Goal: Task Accomplishment & Management: Use online tool/utility

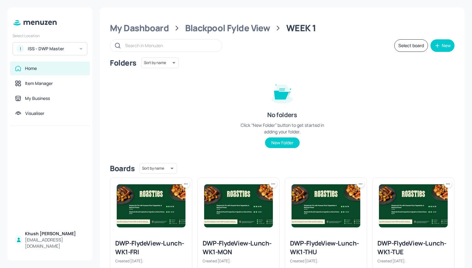
click at [53, 49] on div "ISS - DWP Master" at bounding box center [51, 49] width 47 height 6
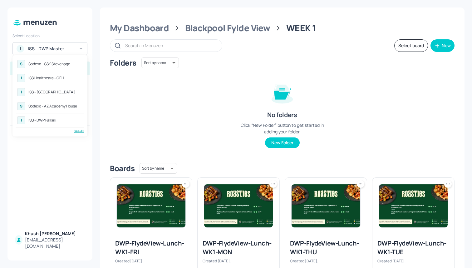
click at [76, 131] on div "See All" at bounding box center [50, 131] width 69 height 5
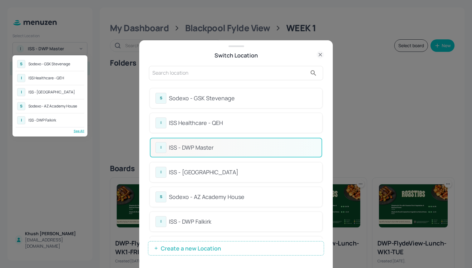
click at [324, 102] on div at bounding box center [236, 134] width 472 height 268
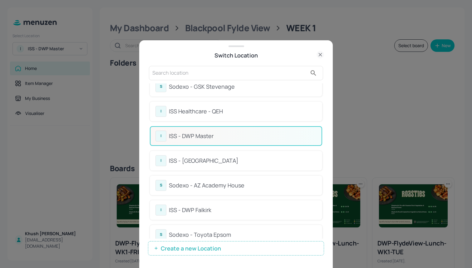
scroll to position [9, 0]
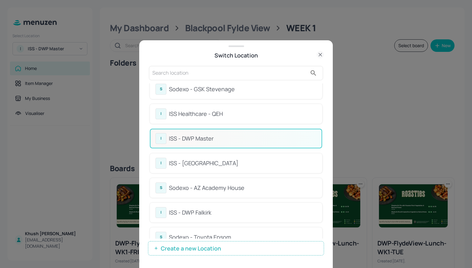
click at [391, 57] on div at bounding box center [236, 134] width 472 height 268
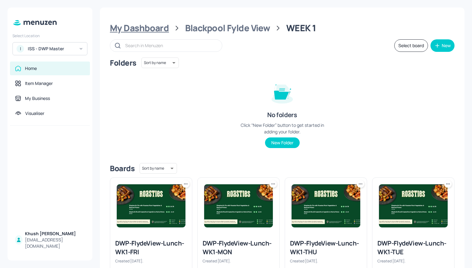
click at [151, 29] on div "My Dashboard" at bounding box center [139, 27] width 59 height 11
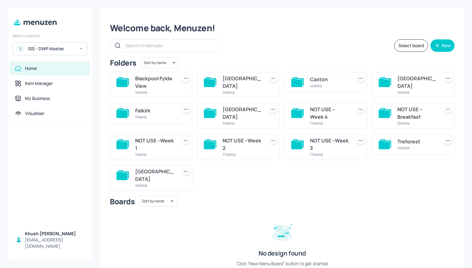
click at [314, 83] on div "4 items" at bounding box center [329, 85] width 39 height 5
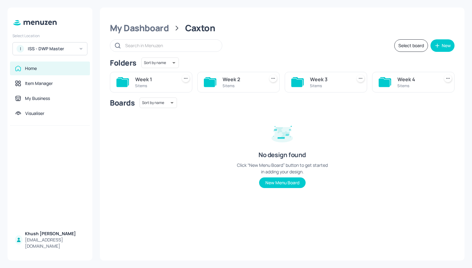
click at [145, 84] on div "5 items" at bounding box center [154, 85] width 39 height 5
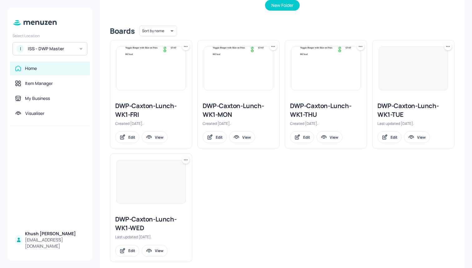
scroll to position [143, 0]
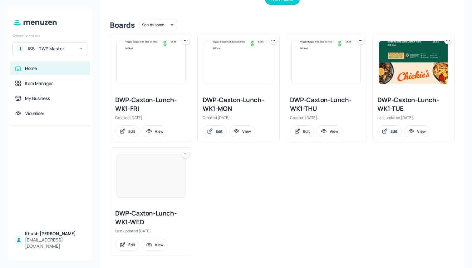
click at [144, 198] on div at bounding box center [151, 176] width 82 height 56
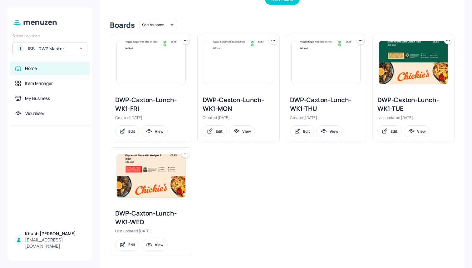
click at [235, 100] on div "DWP-Caxton-Lunch-WK1-MON" at bounding box center [239, 104] width 72 height 17
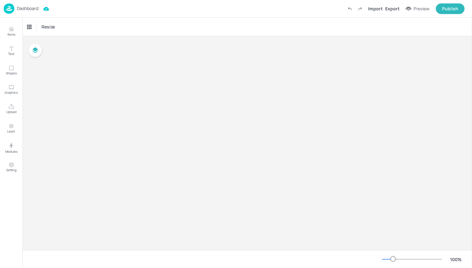
type input "£GBP - [GEOGRAPHIC_DATA]"
type input "kcal"
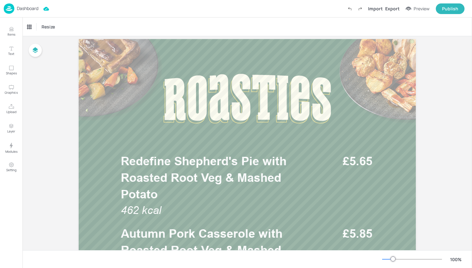
scroll to position [21, 0]
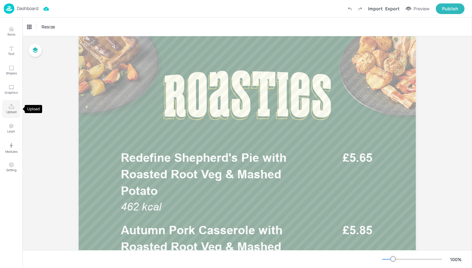
click at [9, 112] on p "Upload" at bounding box center [11, 112] width 10 height 4
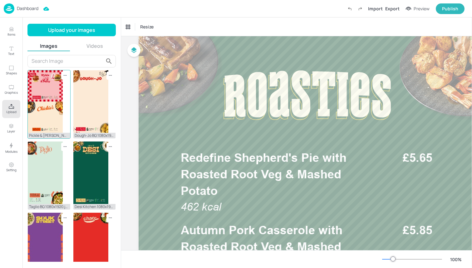
click at [52, 116] on img at bounding box center [45, 101] width 35 height 62
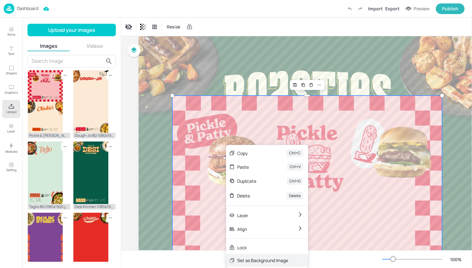
scroll to position [75, 0]
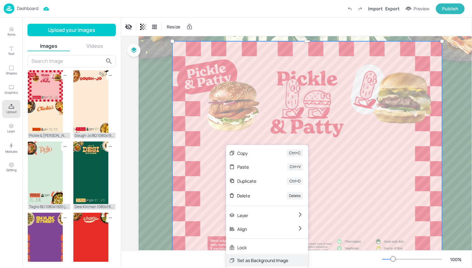
click at [260, 262] on div "Set as Background Image" at bounding box center [262, 260] width 51 height 7
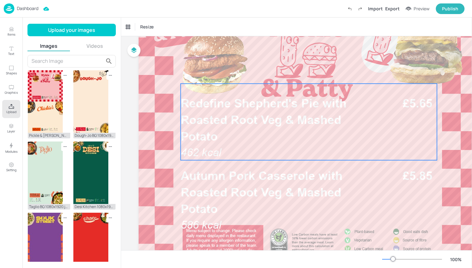
click at [259, 126] on span "Redefine Shepherd's Pie with Roasted Root Veg & Mashed Potato" at bounding box center [264, 119] width 166 height 47
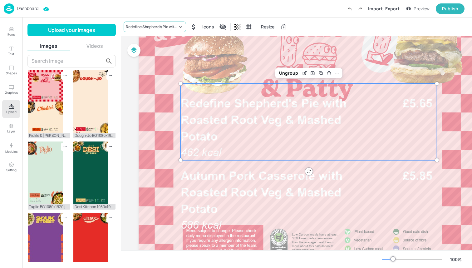
click at [155, 28] on div "Redefine Shepherd's Pie with Roasted Root Veg & Mashed Potato" at bounding box center [152, 27] width 52 height 6
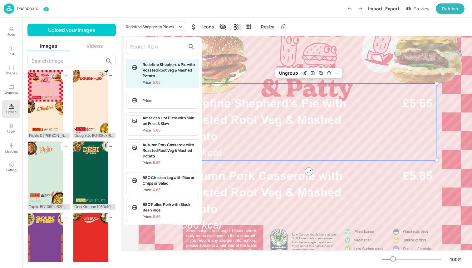
click at [155, 49] on input "text" at bounding box center [157, 47] width 55 height 10
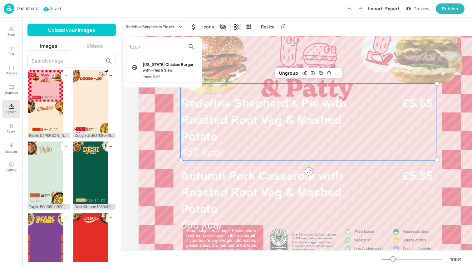
type input "Loui"
click at [162, 74] on div "[US_STATE] Chicken Burger with Fries & Slaw Price: 5.85" at bounding box center [170, 71] width 54 height 18
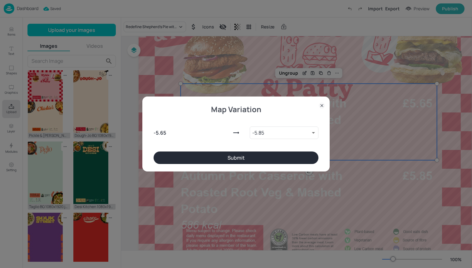
click at [207, 156] on button "Submit" at bounding box center [236, 157] width 165 height 12
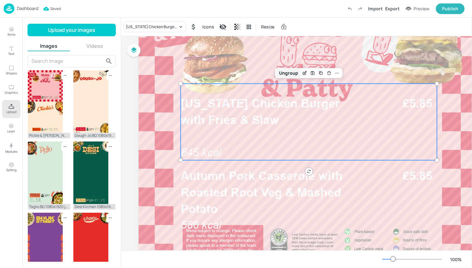
click at [290, 70] on div "Ungroup" at bounding box center [289, 73] width 24 height 8
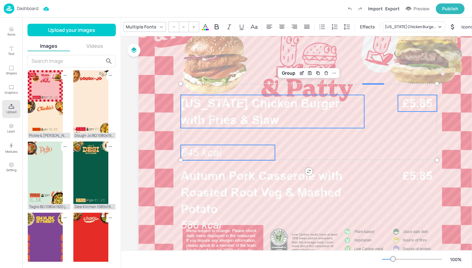
click at [197, 151] on span "845 kcal" at bounding box center [201, 152] width 41 height 12
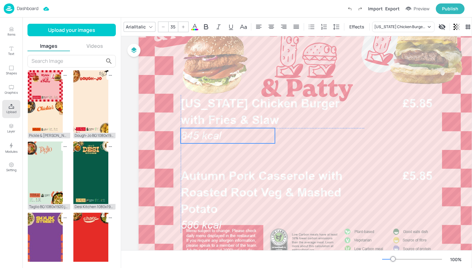
drag, startPoint x: 197, startPoint y: 151, endPoint x: 196, endPoint y: 134, distance: 16.9
click at [196, 134] on span "845 kcal" at bounding box center [201, 135] width 41 height 12
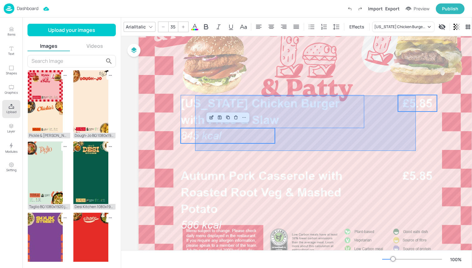
drag, startPoint x: 195, startPoint y: 151, endPoint x: 418, endPoint y: 92, distance: 230.2
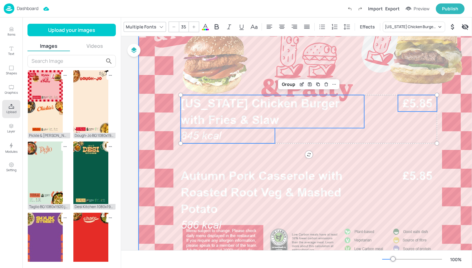
type input "--"
click at [293, 82] on div "Group" at bounding box center [289, 84] width 18 height 8
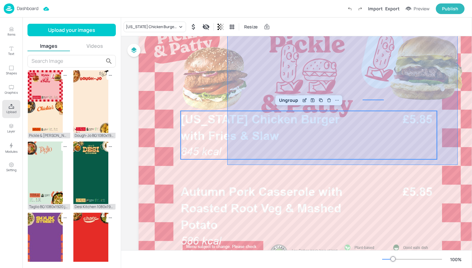
scroll to position [45, 0]
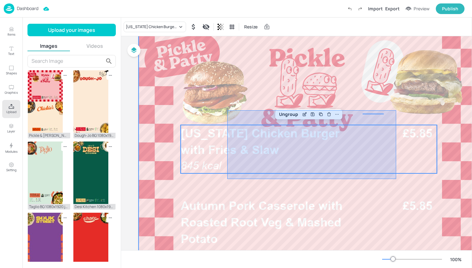
drag, startPoint x: 231, startPoint y: 148, endPoint x: 396, endPoint y: 110, distance: 169.5
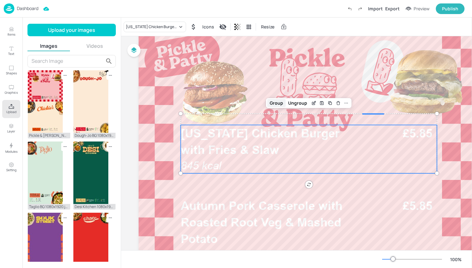
click at [281, 104] on div "Group" at bounding box center [276, 103] width 18 height 8
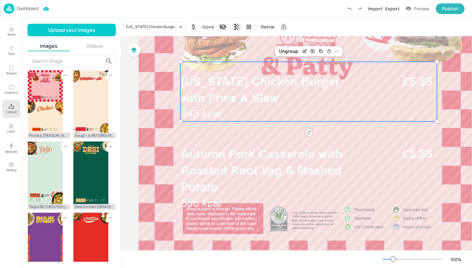
scroll to position [98, 0]
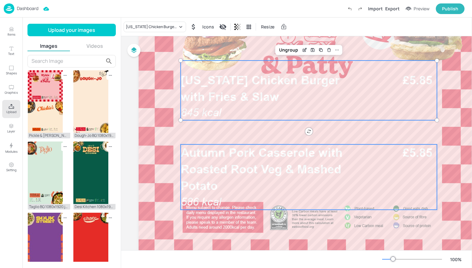
click at [260, 164] on span "Autumn Pork Casserole with Roasted Root Veg & Mashed Potato" at bounding box center [262, 169] width 162 height 47
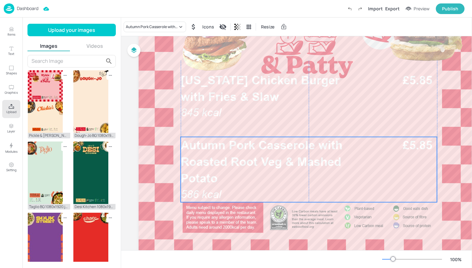
drag, startPoint x: 246, startPoint y: 163, endPoint x: 246, endPoint y: 155, distance: 7.8
click at [246, 155] on span "Autumn Pork Casserole with Roasted Root Veg & Mashed Potato" at bounding box center [262, 161] width 162 height 47
click at [162, 26] on div "Autumn Pork Casserole with Roasted Root Veg & Mashed Potato" at bounding box center [152, 27] width 52 height 6
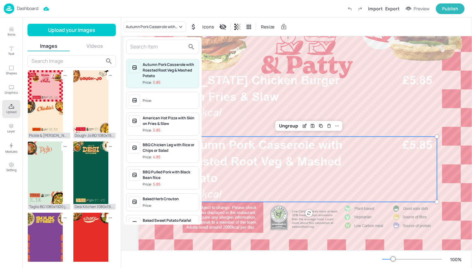
click at [161, 44] on input "text" at bounding box center [157, 47] width 55 height 10
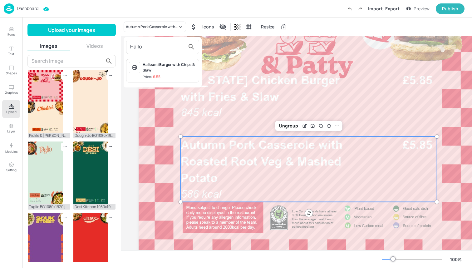
type input "Hallo"
click at [174, 76] on span "Price: 6.55" at bounding box center [170, 76] width 54 height 5
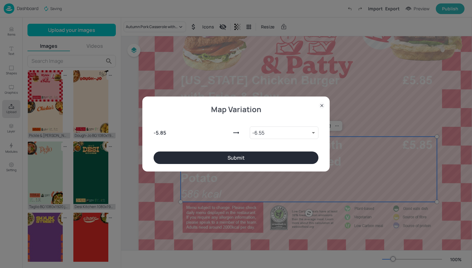
click at [251, 159] on button "Submit" at bounding box center [236, 157] width 165 height 12
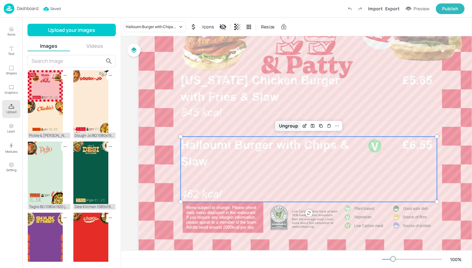
click at [285, 127] on div "Ungroup" at bounding box center [289, 126] width 24 height 8
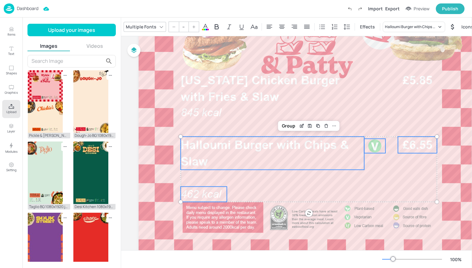
click at [200, 188] on span "462 kcal" at bounding box center [201, 194] width 41 height 12
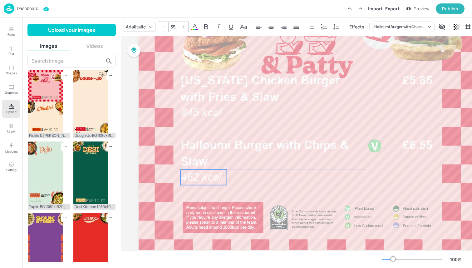
drag, startPoint x: 200, startPoint y: 192, endPoint x: 201, endPoint y: 176, distance: 16.2
click at [201, 176] on span "462 kcal" at bounding box center [201, 177] width 41 height 12
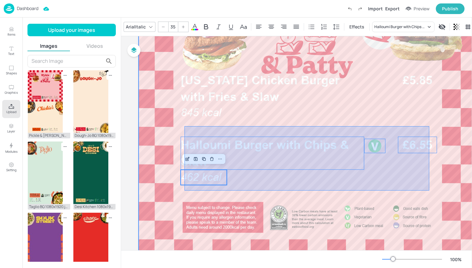
drag, startPoint x: 185, startPoint y: 191, endPoint x: 431, endPoint y: 129, distance: 253.4
click at [431, 129] on div at bounding box center [307, 258] width 337 height 600
type input "--"
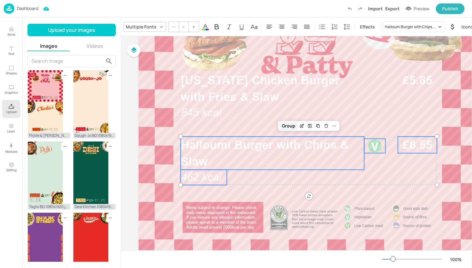
click at [289, 124] on div "Group" at bounding box center [289, 126] width 18 height 8
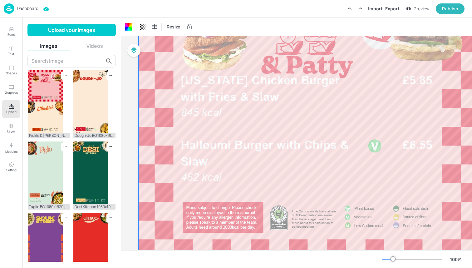
click at [17, 112] on button "Upload" at bounding box center [11, 109] width 18 height 18
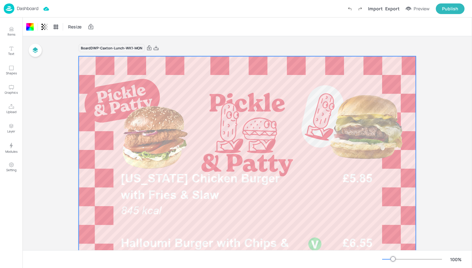
click at [11, 12] on img at bounding box center [9, 8] width 11 height 10
click at [7, 8] on img at bounding box center [9, 8] width 11 height 10
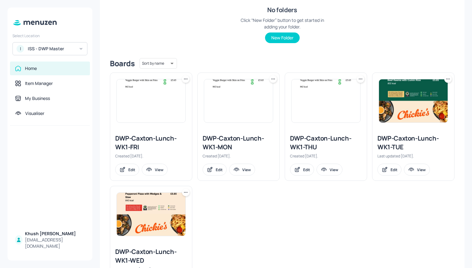
scroll to position [106, 0]
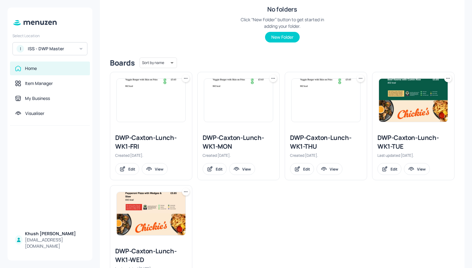
click at [392, 141] on div "DWP-Caxton-Lunch-WK1-TUE" at bounding box center [414, 141] width 72 height 17
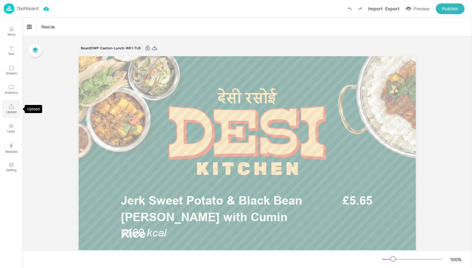
click at [13, 107] on icon "Upload" at bounding box center [11, 106] width 5 height 5
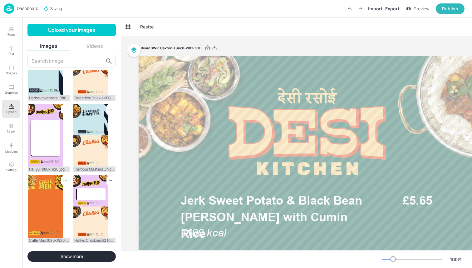
click at [71, 255] on button "Show more" at bounding box center [71, 256] width 88 height 11
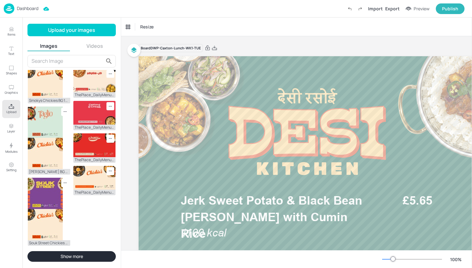
scroll to position [961, 0]
click at [89, 255] on button "Show more" at bounding box center [71, 256] width 88 height 11
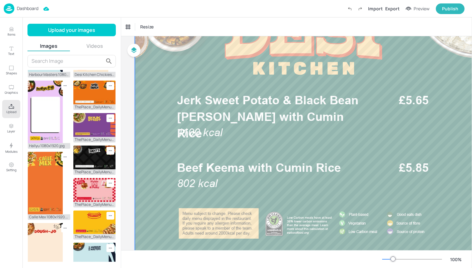
scroll to position [72, 4]
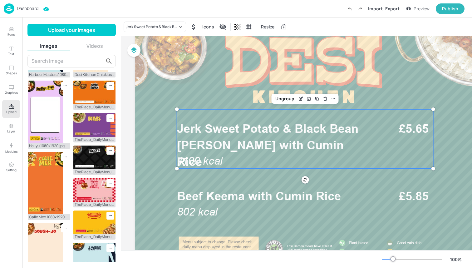
click at [236, 154] on p "1100 kcal" at bounding box center [224, 160] width 94 height 15
click at [6, 110] on p "Upload" at bounding box center [11, 112] width 10 height 4
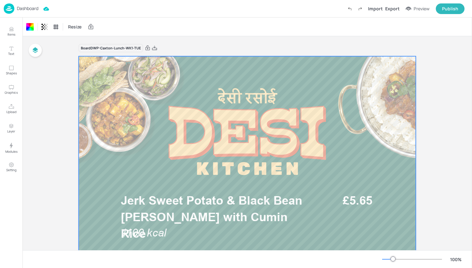
click at [9, 7] on img at bounding box center [9, 8] width 11 height 10
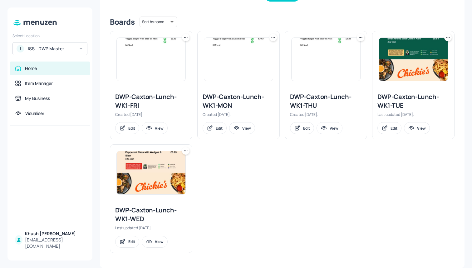
scroll to position [146, 0]
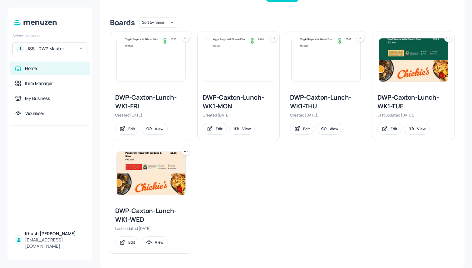
click at [150, 211] on div "DWP-Caxton-Lunch-WK1-WED" at bounding box center [151, 214] width 72 height 17
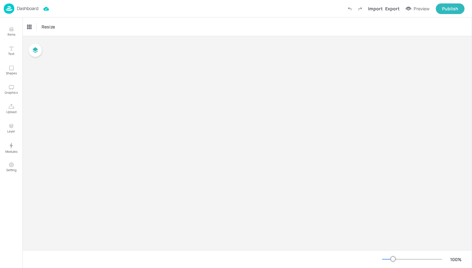
type input "£GBP - [GEOGRAPHIC_DATA]"
type input "kcal"
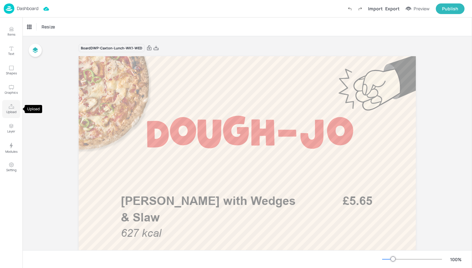
click at [11, 110] on p "Upload" at bounding box center [11, 112] width 10 height 4
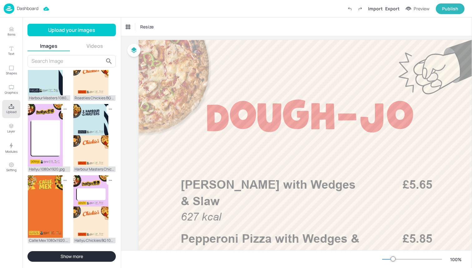
scroll to position [536, 0]
click at [67, 257] on button "Show more" at bounding box center [71, 256] width 88 height 11
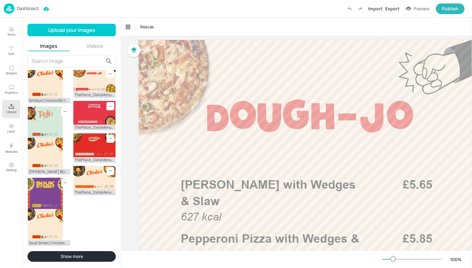
click at [73, 252] on button "Show more" at bounding box center [71, 256] width 88 height 11
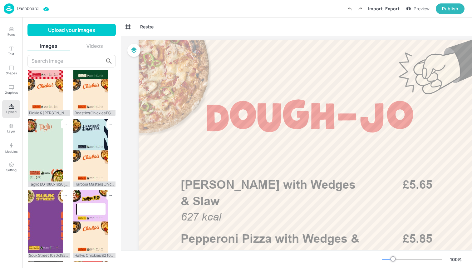
scroll to position [136, 0]
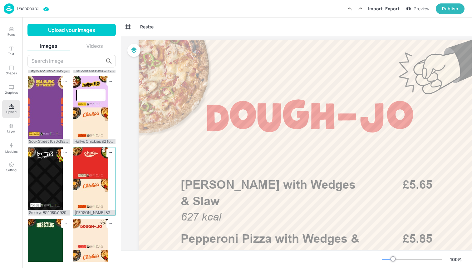
click at [93, 176] on img at bounding box center [90, 178] width 35 height 62
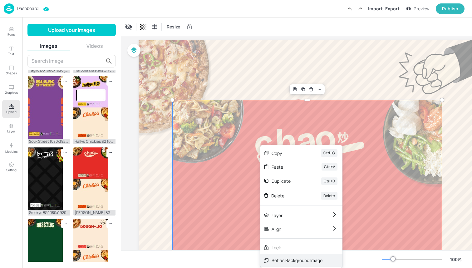
click at [283, 259] on div "Set as Background Image" at bounding box center [297, 260] width 51 height 7
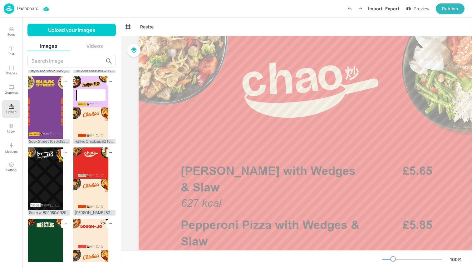
click at [17, 109] on button "Upload" at bounding box center [11, 109] width 18 height 18
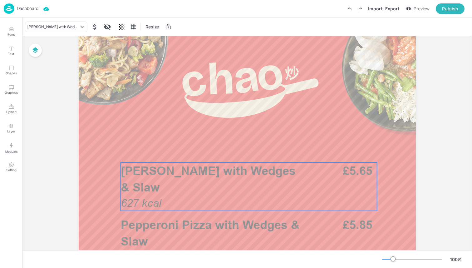
click at [162, 187] on p "[PERSON_NAME] with Wedges & Slaw" at bounding box center [213, 178] width 184 height 33
click at [80, 27] on icon at bounding box center [82, 27] width 6 height 6
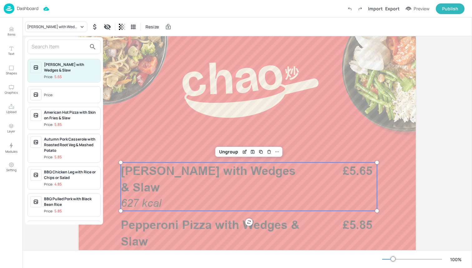
click at [68, 45] on input "text" at bounding box center [59, 47] width 55 height 10
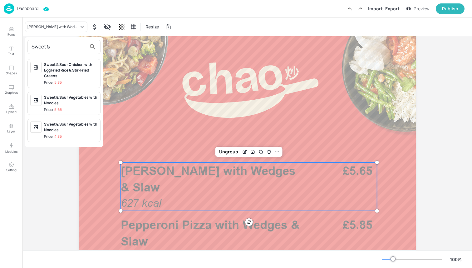
type input "Sweet &"
click at [76, 74] on div "Sweet & Sour Chicken with Egg Fried Rice & Stir-Fried Greens" at bounding box center [71, 70] width 54 height 17
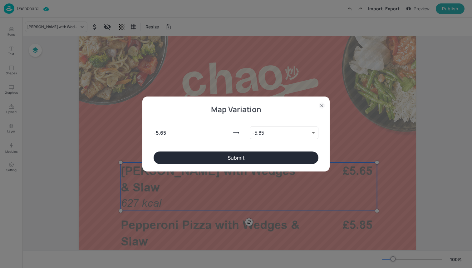
click at [182, 157] on button "Submit" at bounding box center [236, 157] width 165 height 12
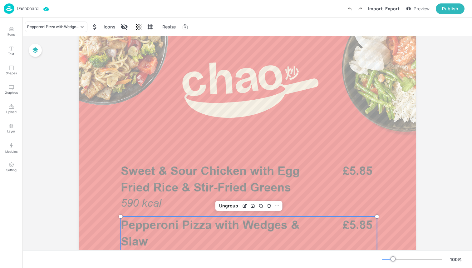
click at [188, 228] on span "Pepperoni Pizza with Wedges & Slaw" at bounding box center [210, 233] width 179 height 31
click at [73, 28] on div "Pepperoni Pizza with Wedges & Slaw" at bounding box center [53, 27] width 52 height 6
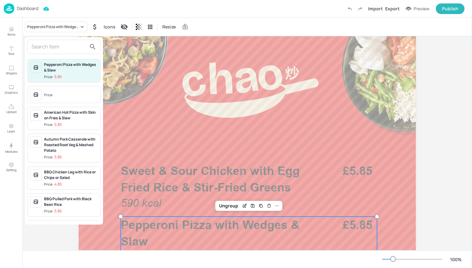
click at [65, 47] on input "text" at bounding box center [59, 47] width 55 height 10
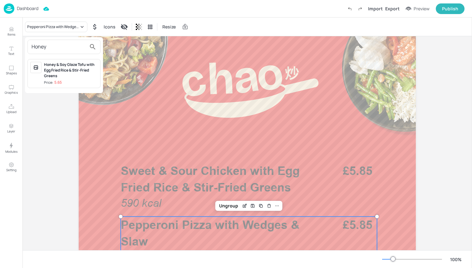
type input "Honey"
click at [68, 68] on div "Honey & Soy Glaze Tofu with Egg Fried Rice & Stir-Fried Greens" at bounding box center [71, 70] width 54 height 17
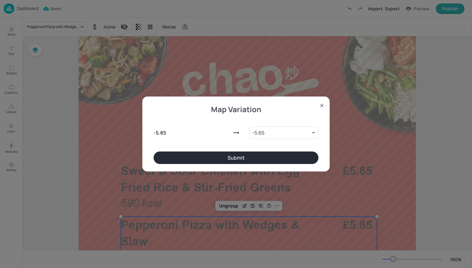
click at [178, 155] on button "Submit" at bounding box center [236, 157] width 165 height 12
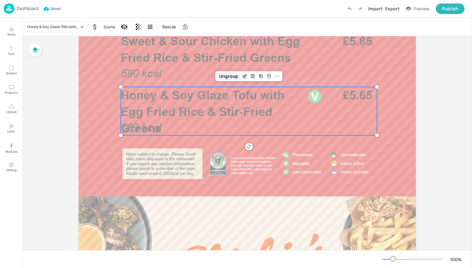
scroll to position [151, 0]
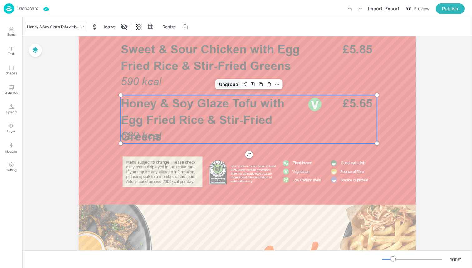
click at [230, 84] on div "Ungroup" at bounding box center [229, 84] width 24 height 8
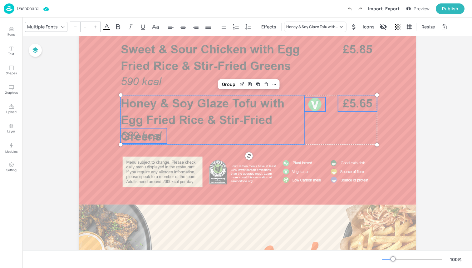
click at [143, 132] on span "689 kcal" at bounding box center [141, 135] width 41 height 12
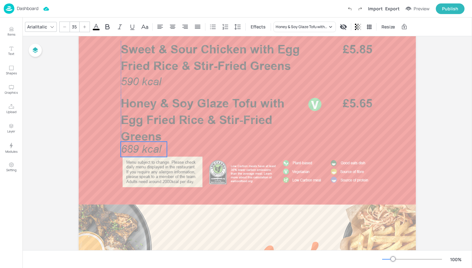
drag, startPoint x: 138, startPoint y: 136, endPoint x: 138, endPoint y: 149, distance: 13.4
click at [138, 149] on span "689 kcal" at bounding box center [141, 149] width 41 height 12
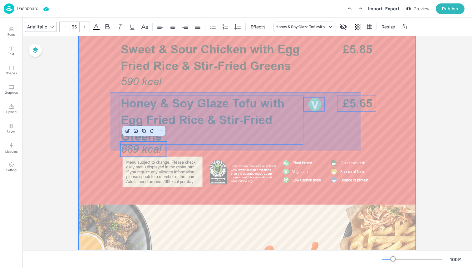
drag, startPoint x: 110, startPoint y: 151, endPoint x: 362, endPoint y: 92, distance: 259.2
click at [362, 92] on div at bounding box center [247, 205] width 337 height 600
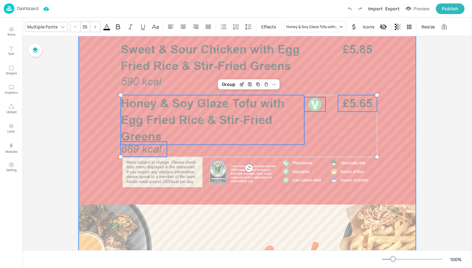
type input "--"
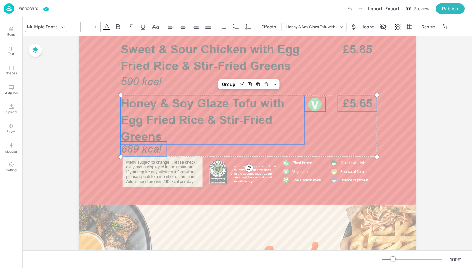
click at [230, 80] on div "Group" at bounding box center [249, 84] width 62 height 10
click at [230, 82] on div "Group" at bounding box center [229, 84] width 18 height 8
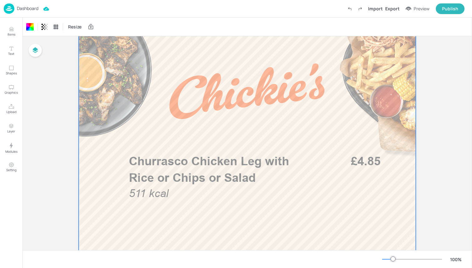
scroll to position [350, 0]
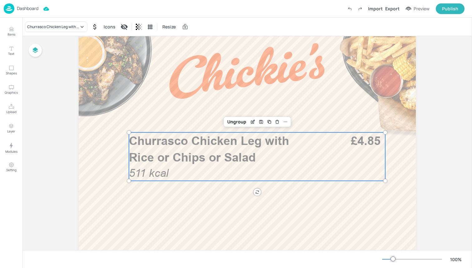
click at [166, 146] on span "Churrasco Chicken Leg with Rice or Chips or Salad" at bounding box center [209, 149] width 160 height 31
click at [77, 32] on div "Churrasco Chicken Leg with Rice or Chips or Salad" at bounding box center [56, 27] width 62 height 11
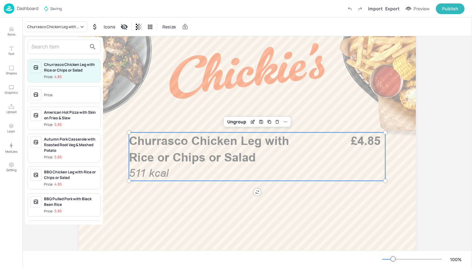
click at [69, 49] on input "text" at bounding box center [59, 47] width 55 height 10
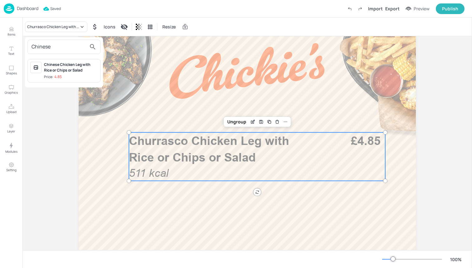
type input "Chinese"
click at [74, 73] on div "Chinese Chicken Leg with Rice or Chips or Salad Price: 4.85" at bounding box center [71, 71] width 54 height 18
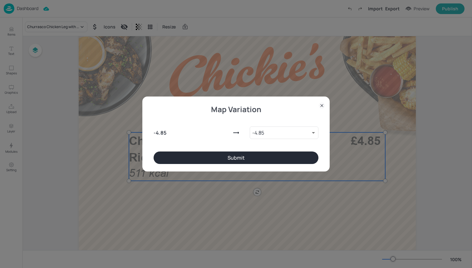
click at [167, 156] on button "Submit" at bounding box center [236, 157] width 165 height 12
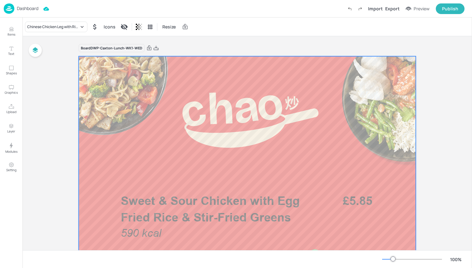
scroll to position [0, 0]
click at [7, 8] on img at bounding box center [9, 8] width 11 height 10
click at [10, 9] on img at bounding box center [9, 8] width 11 height 10
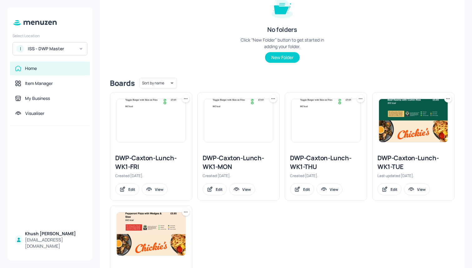
scroll to position [98, 0]
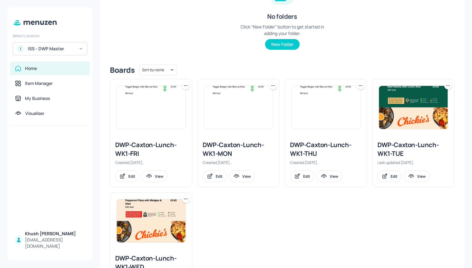
click at [228, 152] on div "DWP-Caxton-Lunch-WK1-MON" at bounding box center [239, 149] width 72 height 17
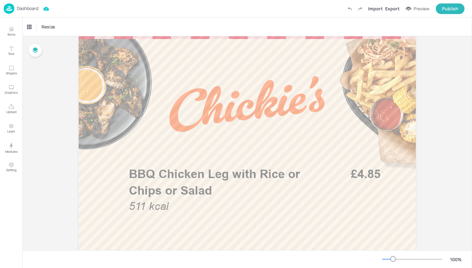
scroll to position [354, 0]
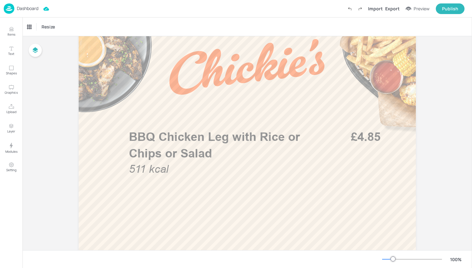
click at [10, 8] on img at bounding box center [9, 8] width 11 height 10
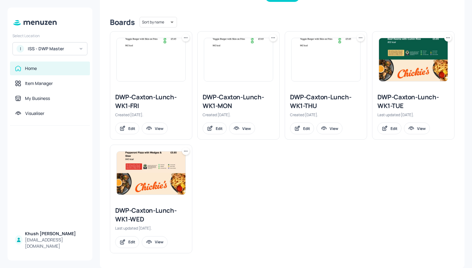
scroll to position [146, 0]
click at [410, 94] on div "DWP-Caxton-Lunch-WK1-TUE" at bounding box center [414, 101] width 72 height 17
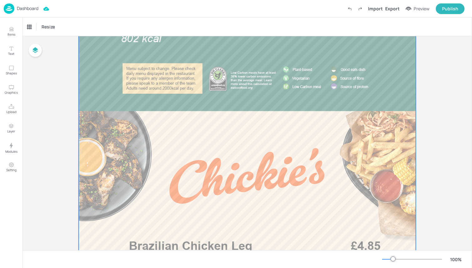
scroll to position [355, 0]
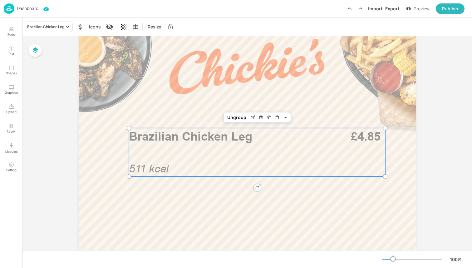
click at [252, 158] on div "Brazilian Chicken Leg 511 kcal £4.85" at bounding box center [257, 152] width 256 height 48
click at [64, 24] on div "Brazilian Chicken Leg" at bounding box center [45, 27] width 37 height 6
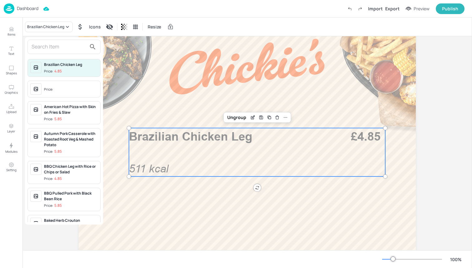
click at [63, 45] on input "text" at bounding box center [59, 47] width 55 height 10
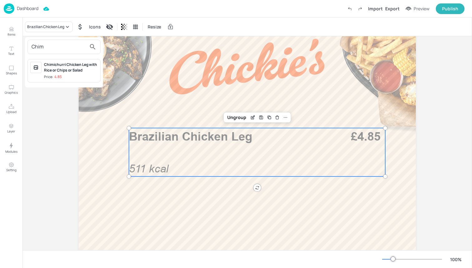
type input "Chim"
click at [70, 74] on div "Chimichurri Chicken Leg with Rice or Chips or Salad Price: 4.85" at bounding box center [71, 71] width 54 height 18
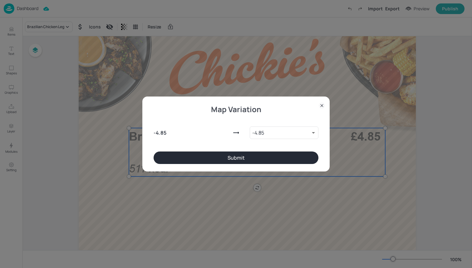
click at [176, 160] on button "Submit" at bounding box center [236, 157] width 165 height 12
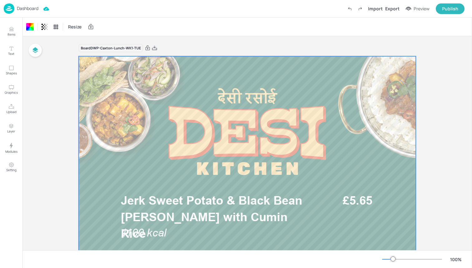
scroll to position [0, 0]
click at [106, 11] on div "Dashboard Import Export Preview Publish" at bounding box center [234, 8] width 461 height 17
click at [7, 8] on img at bounding box center [9, 8] width 11 height 10
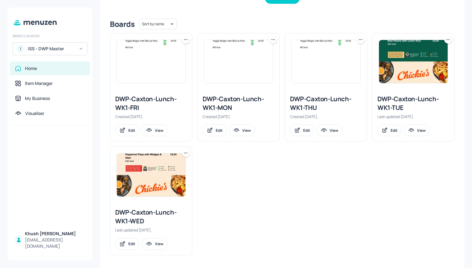
scroll to position [146, 0]
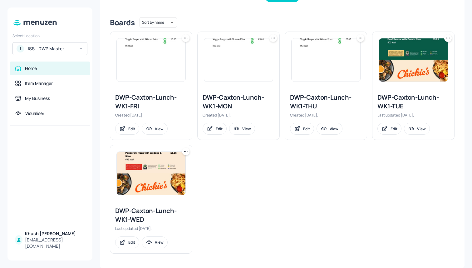
click at [321, 99] on div "DWP-Caxton-Lunch-WK1-THU" at bounding box center [326, 101] width 72 height 17
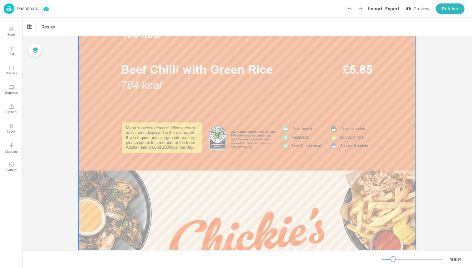
scroll to position [179, 0]
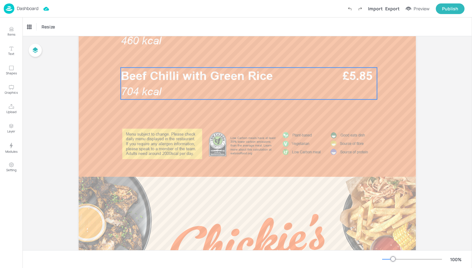
click at [168, 82] on span "Beef Chilli with Green Rice" at bounding box center [197, 76] width 152 height 14
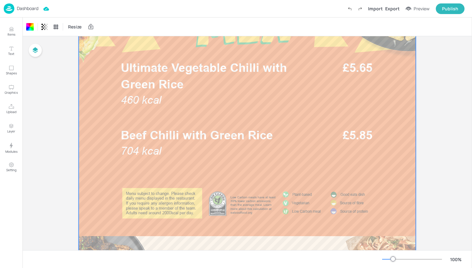
scroll to position [112, 0]
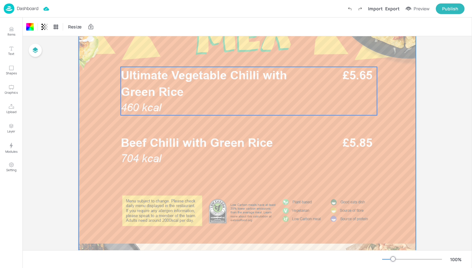
click at [209, 94] on p "Ultimate Vegetable Chilli with Green Rice" at bounding box center [213, 83] width 184 height 33
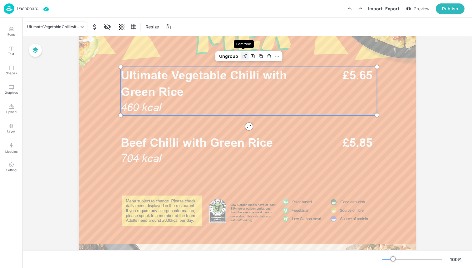
click at [242, 58] on icon "Edit Item" at bounding box center [244, 56] width 5 height 5
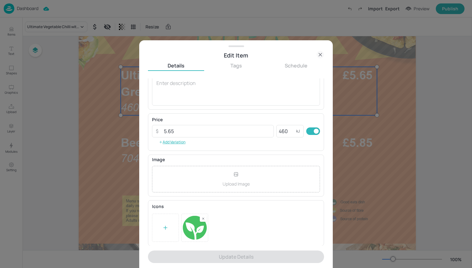
scroll to position [64, 0]
click at [320, 58] on div "Edit Item" at bounding box center [236, 55] width 194 height 9
click at [320, 57] on icon at bounding box center [320, 54] width 7 height 7
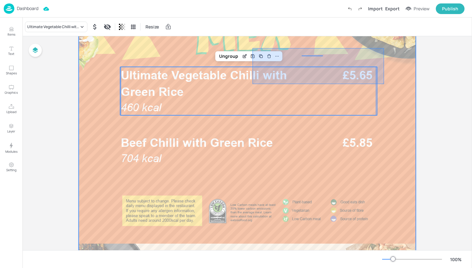
drag, startPoint x: 384, startPoint y: 84, endPoint x: 256, endPoint y: 48, distance: 133.1
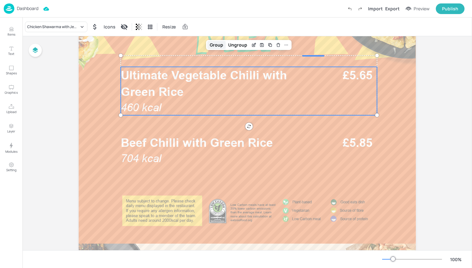
click at [216, 42] on div "Group" at bounding box center [216, 45] width 18 height 8
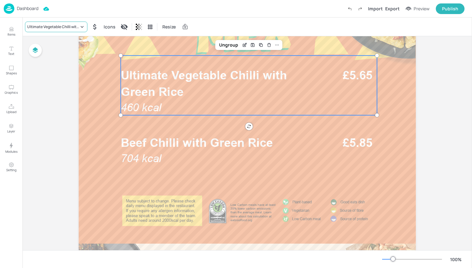
click at [70, 24] on div "Ultimate Vegetable Chilli with Green Rice" at bounding box center [53, 27] width 52 height 6
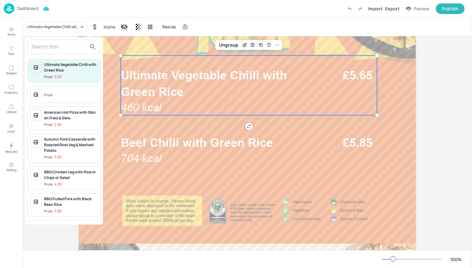
click at [59, 66] on div "Ultimate Vegetable Chilli with Green Rice" at bounding box center [71, 67] width 54 height 11
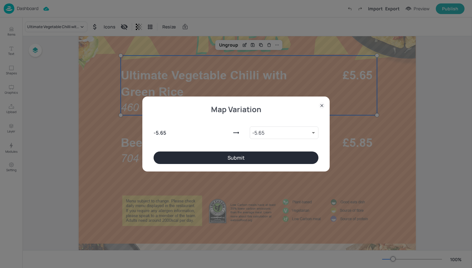
click at [177, 156] on button "Submit" at bounding box center [236, 157] width 165 height 12
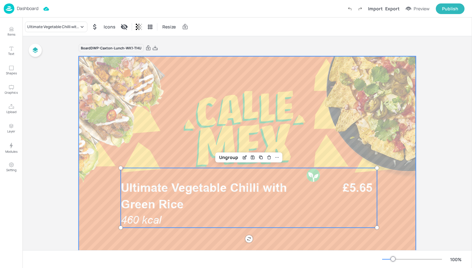
scroll to position [-1, 0]
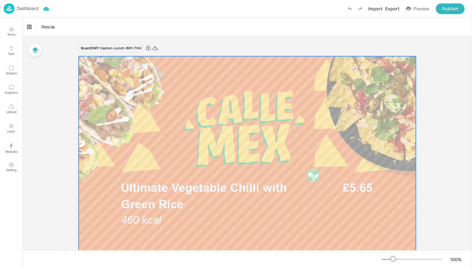
scroll to position [0, 0]
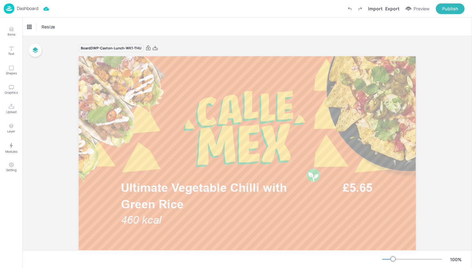
click at [86, 8] on div "Dashboard Import Export Preview Publish" at bounding box center [234, 8] width 461 height 17
click at [9, 8] on img at bounding box center [9, 8] width 11 height 10
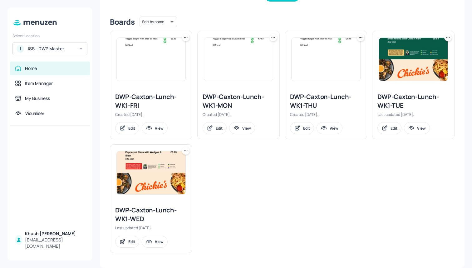
scroll to position [146, 0]
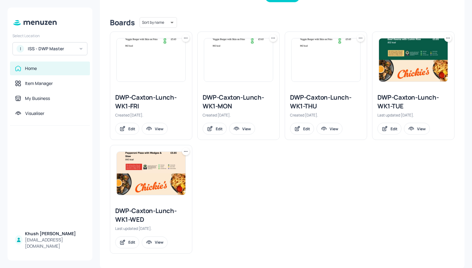
click at [149, 94] on div "DWP-Caxton-Lunch-WK1-FRI" at bounding box center [151, 101] width 72 height 17
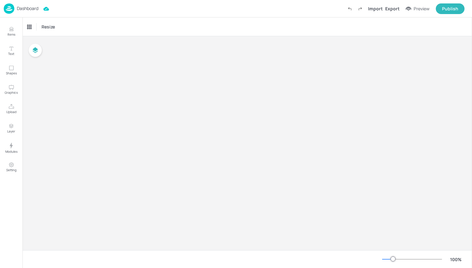
type input "£GBP - [GEOGRAPHIC_DATA]"
type input "kcal"
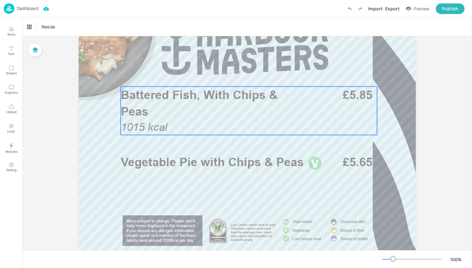
scroll to position [122, 0]
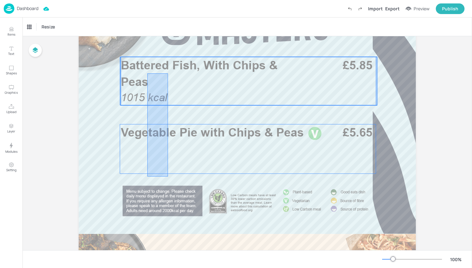
drag, startPoint x: 147, startPoint y: 176, endPoint x: 168, endPoint y: 73, distance: 105.1
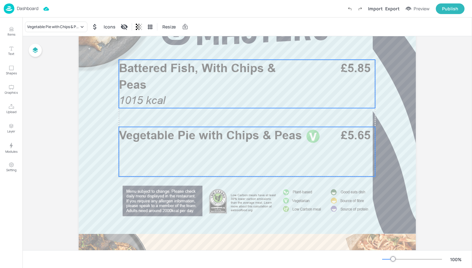
drag, startPoint x: 167, startPoint y: 86, endPoint x: 166, endPoint y: 89, distance: 3.2
click at [166, 89] on p "Battered Fish, With Chips & Peas" at bounding box center [211, 76] width 184 height 33
click at [153, 133] on span "Vegetable Pie with Chips & Peas" at bounding box center [210, 135] width 183 height 14
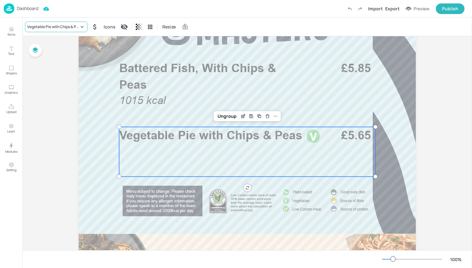
click at [70, 27] on div "Vegetable Pie with Chips & Peas" at bounding box center [53, 27] width 52 height 6
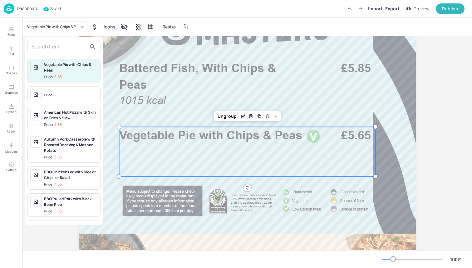
click at [62, 49] on input "text" at bounding box center [59, 47] width 55 height 10
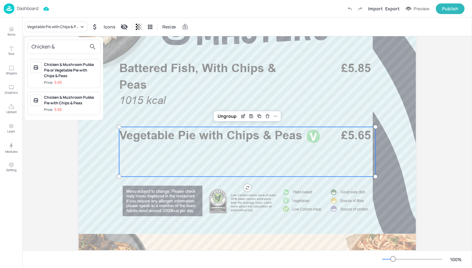
type input "Chicken &"
click at [241, 117] on div at bounding box center [236, 134] width 472 height 268
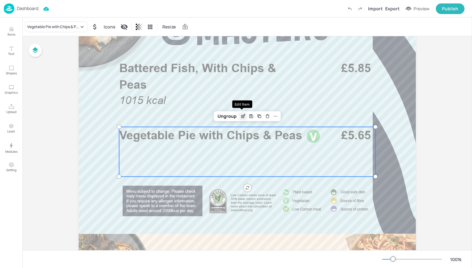
click at [241, 115] on icon "Edit Item" at bounding box center [242, 116] width 3 height 3
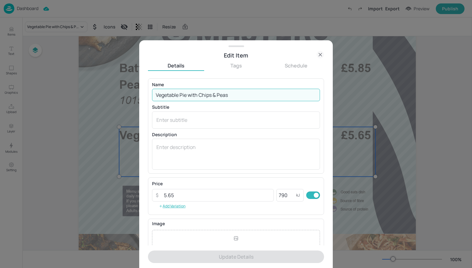
click at [189, 95] on input "Vegetable Pie with Chips & Peas" at bounding box center [236, 95] width 168 height 12
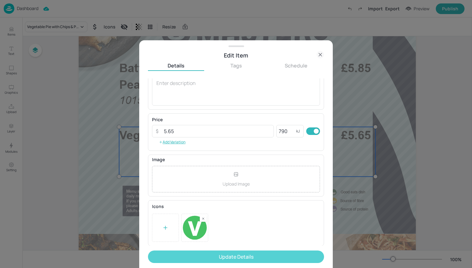
scroll to position [64, 0]
type input "Vegetable Pie or Chicken & Mushroom with Chips & Peas"
click at [256, 255] on button "Update Details" at bounding box center [236, 256] width 176 height 12
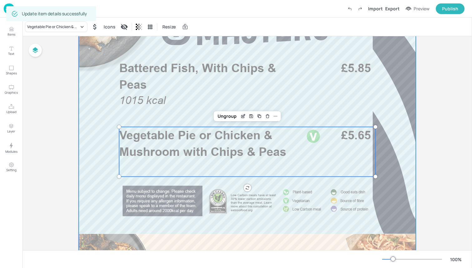
click at [104, 154] on div at bounding box center [247, 234] width 337 height 600
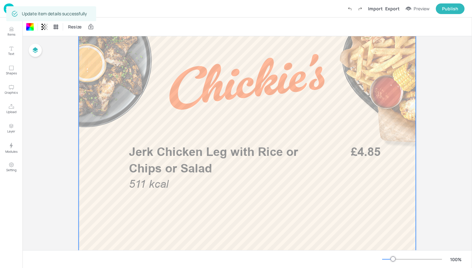
scroll to position [349, 0]
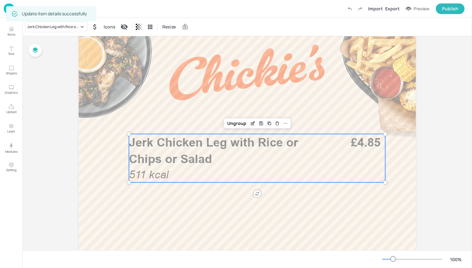
click at [220, 160] on p "Jerk Chicken Leg with Rice or Chips or Salad" at bounding box center [221, 150] width 184 height 33
click at [73, 28] on div "Jerk Chicken Leg with Rice or Chips or Salad" at bounding box center [53, 27] width 52 height 6
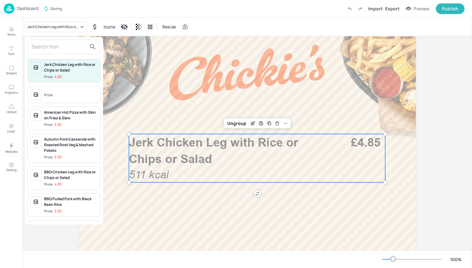
click at [62, 47] on input "text" at bounding box center [59, 47] width 55 height 10
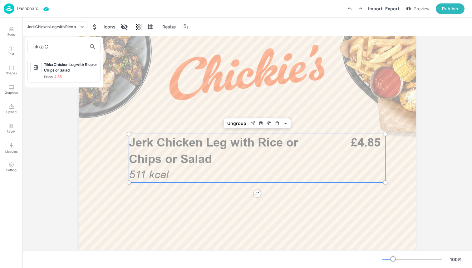
type input "Tikka C"
click at [76, 69] on div "Tikka Chicken Leg with Rice or Chips or Salad" at bounding box center [71, 67] width 54 height 11
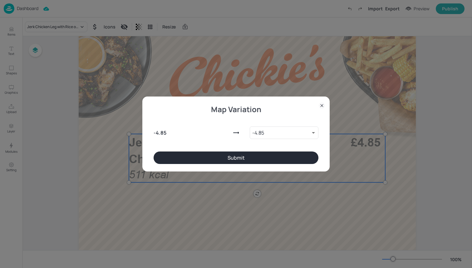
click at [175, 154] on button "Submit" at bounding box center [236, 157] width 165 height 12
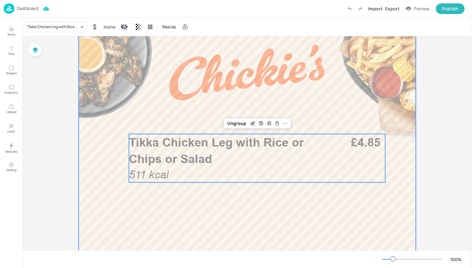
click at [107, 154] on div at bounding box center [247, 8] width 337 height 600
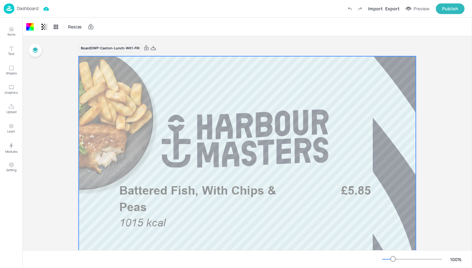
scroll to position [0, 0]
click at [101, 11] on div "Dashboard Import Export Preview Publish" at bounding box center [234, 8] width 461 height 17
click at [10, 9] on img at bounding box center [9, 8] width 11 height 10
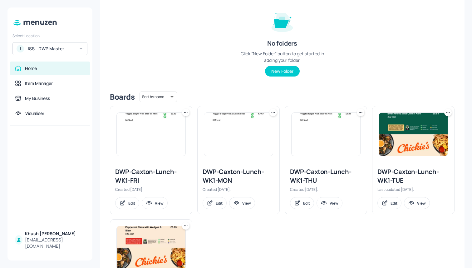
scroll to position [79, 0]
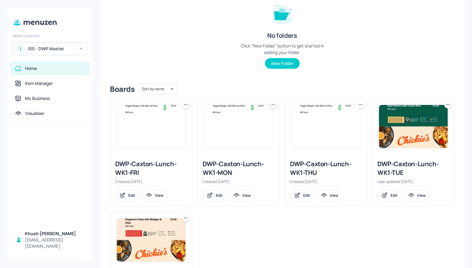
click at [205, 75] on div "Folders Sort by name name ​ No folders Click “New Folder” button to get started…" at bounding box center [282, 28] width 345 height 101
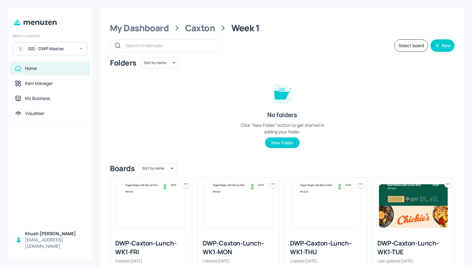
scroll to position [0, 0]
click at [400, 50] on button "Select board" at bounding box center [411, 45] width 34 height 12
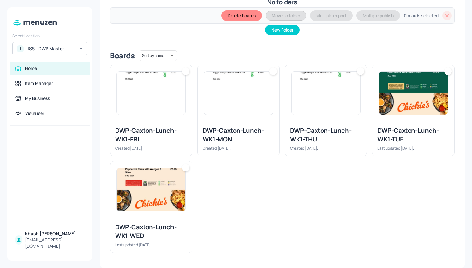
click at [163, 193] on img at bounding box center [151, 189] width 69 height 43
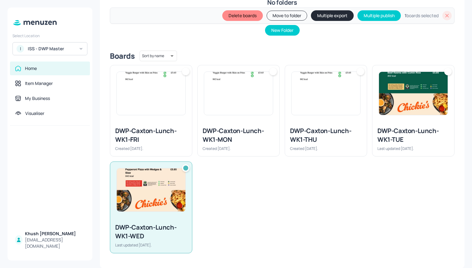
scroll to position [134, 0]
click at [161, 93] on img at bounding box center [151, 93] width 69 height 43
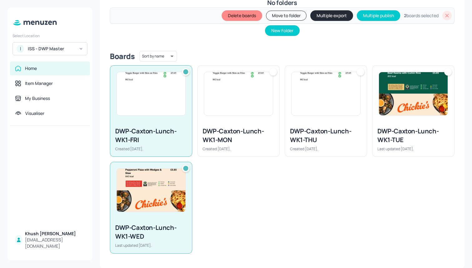
click at [254, 110] on img at bounding box center [238, 93] width 69 height 43
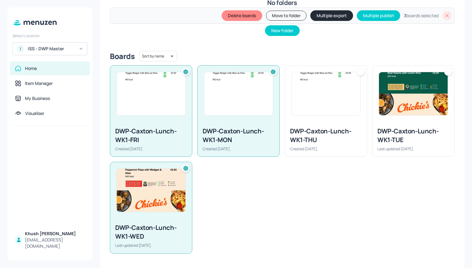
click at [330, 110] on img at bounding box center [326, 93] width 69 height 43
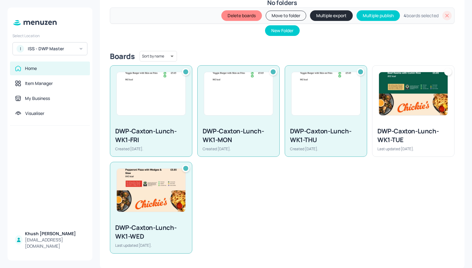
click at [389, 107] on img at bounding box center [413, 93] width 69 height 43
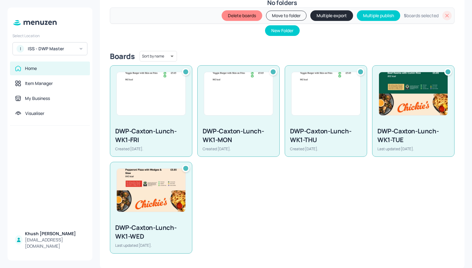
click at [320, 18] on button "Multiple export" at bounding box center [331, 15] width 43 height 11
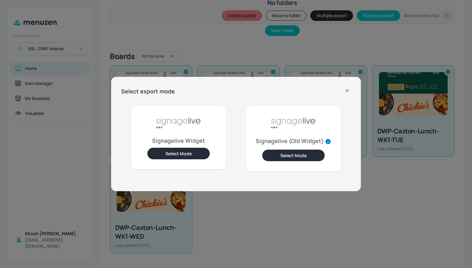
click at [198, 156] on button "Select Mode" at bounding box center [178, 154] width 62 height 12
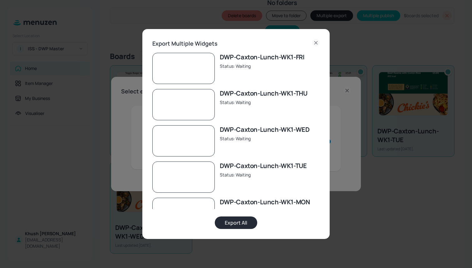
click at [235, 213] on div "DWP-Caxton-Lunch-WK1-FRI Status: Waiting DWP-Caxton-Lunch-WK1-THU Status: Waiti…" at bounding box center [235, 141] width 167 height 176
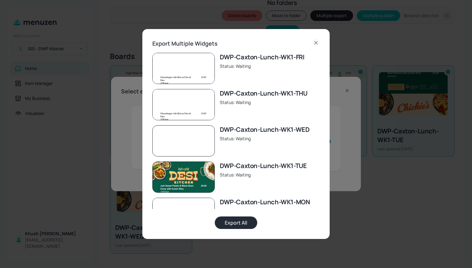
click at [236, 218] on button "Export All" at bounding box center [236, 222] width 42 height 12
